Goal: Task Accomplishment & Management: Manage account settings

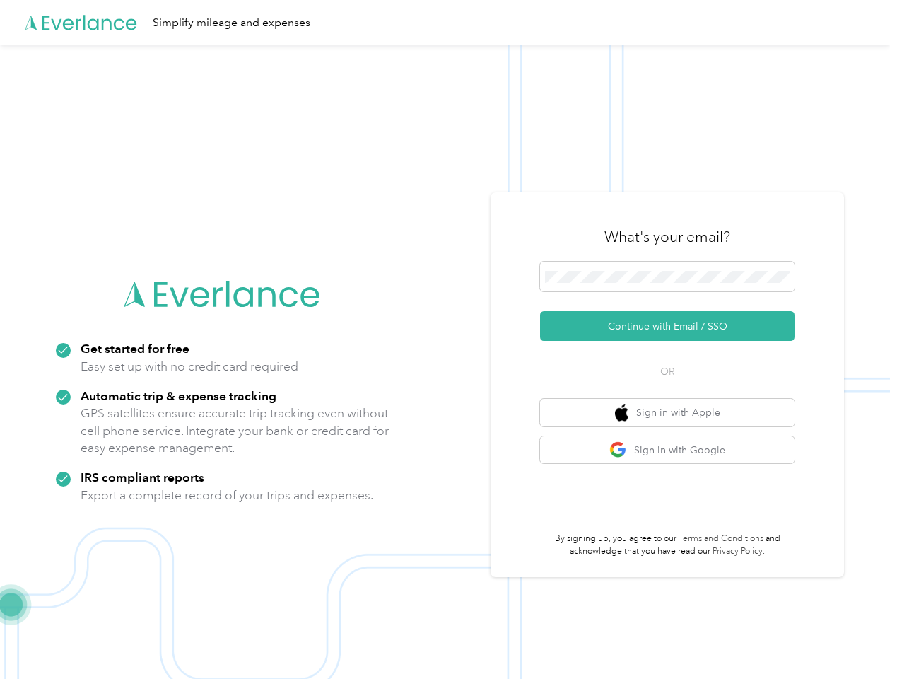
click at [448, 339] on img at bounding box center [445, 384] width 890 height 679
click at [448, 23] on div "Simplify mileage and expenses" at bounding box center [445, 22] width 890 height 45
click at [673, 326] on button "Continue with Email / SSO" at bounding box center [667, 326] width 255 height 30
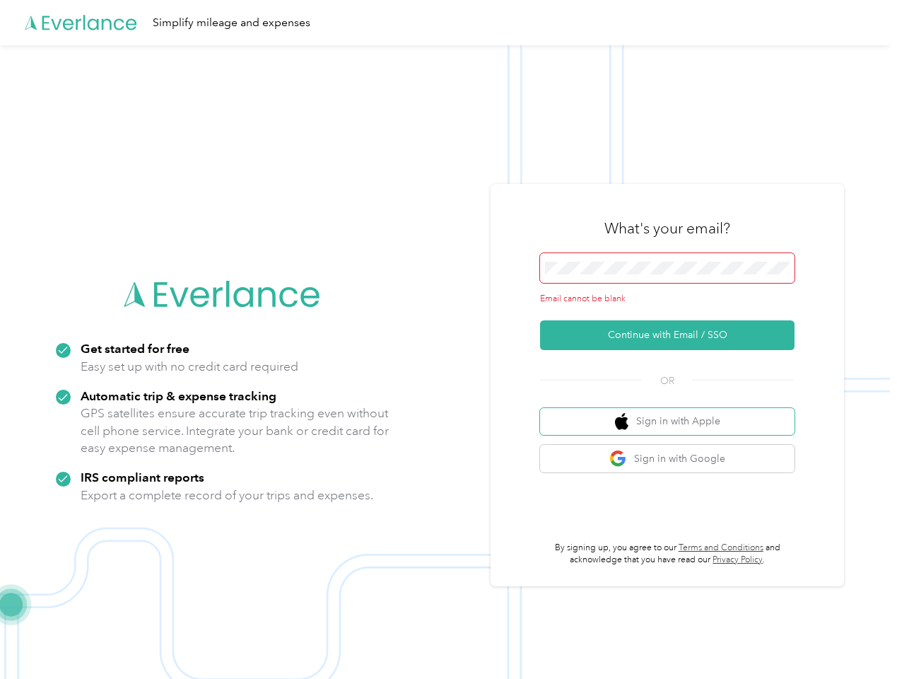
click at [673, 412] on button "Sign in with Apple" at bounding box center [667, 422] width 255 height 28
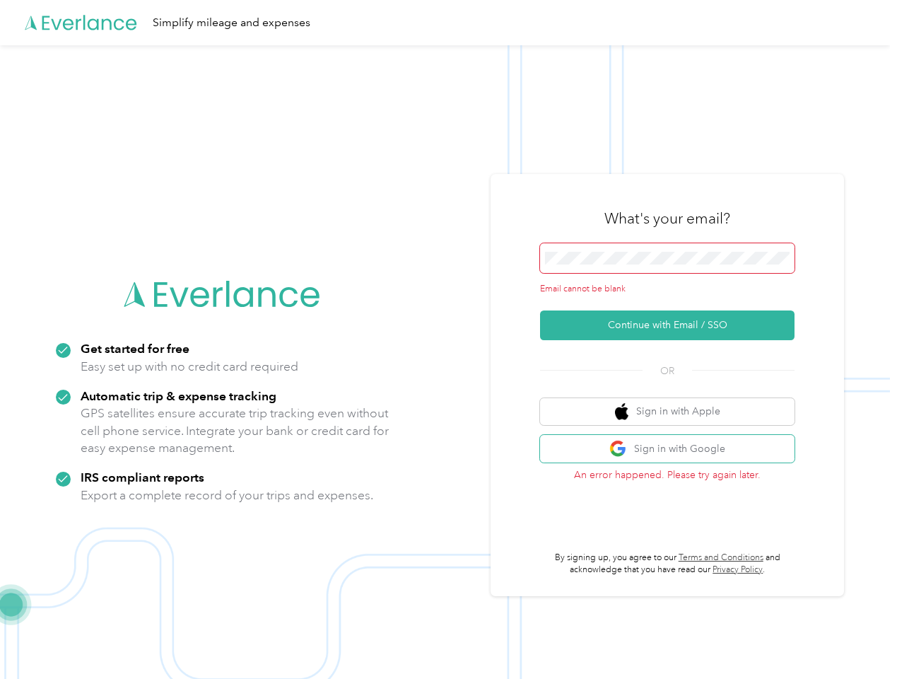
click at [673, 450] on button "Sign in with Google" at bounding box center [667, 449] width 255 height 28
